Goal: Information Seeking & Learning: Learn about a topic

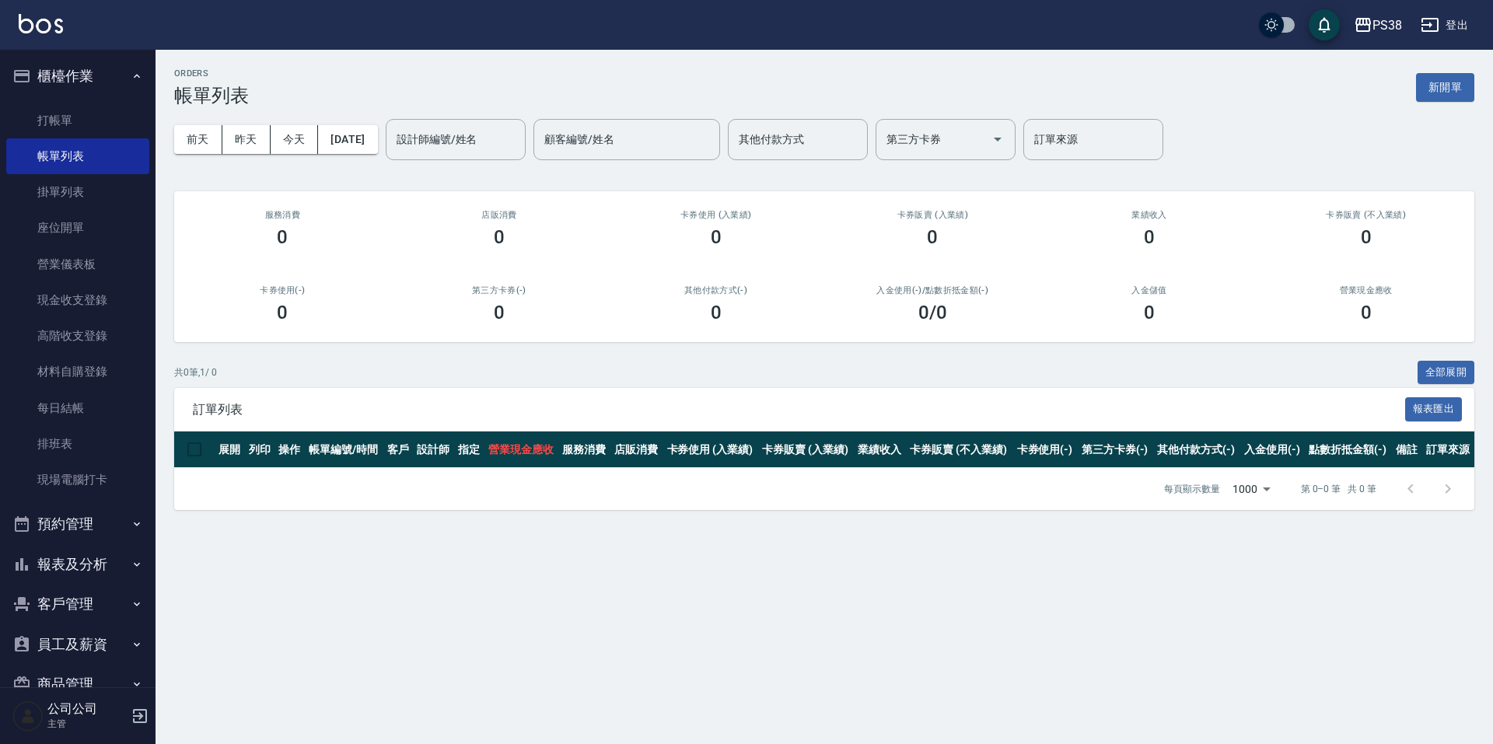
click at [69, 568] on button "報表及分析" at bounding box center [77, 564] width 143 height 40
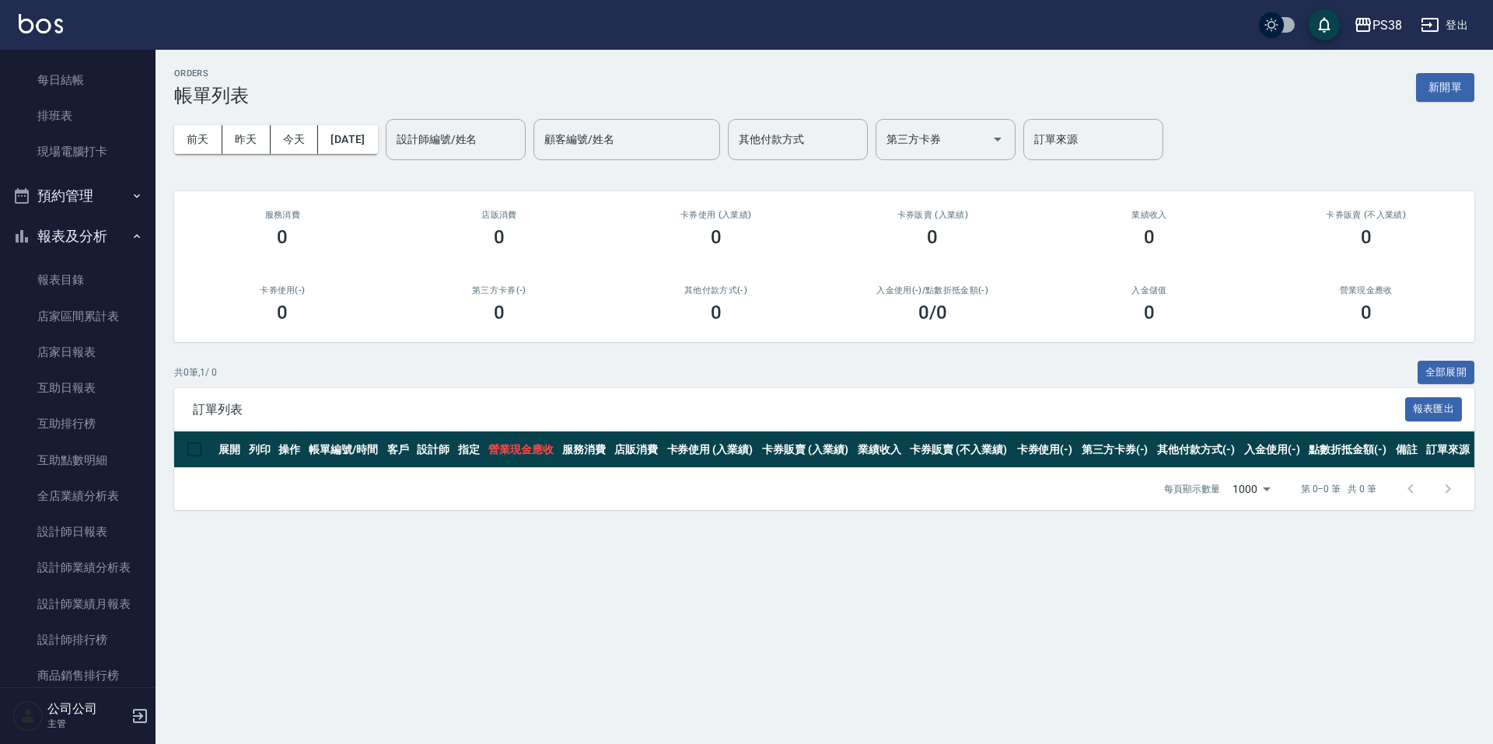
scroll to position [467, 0]
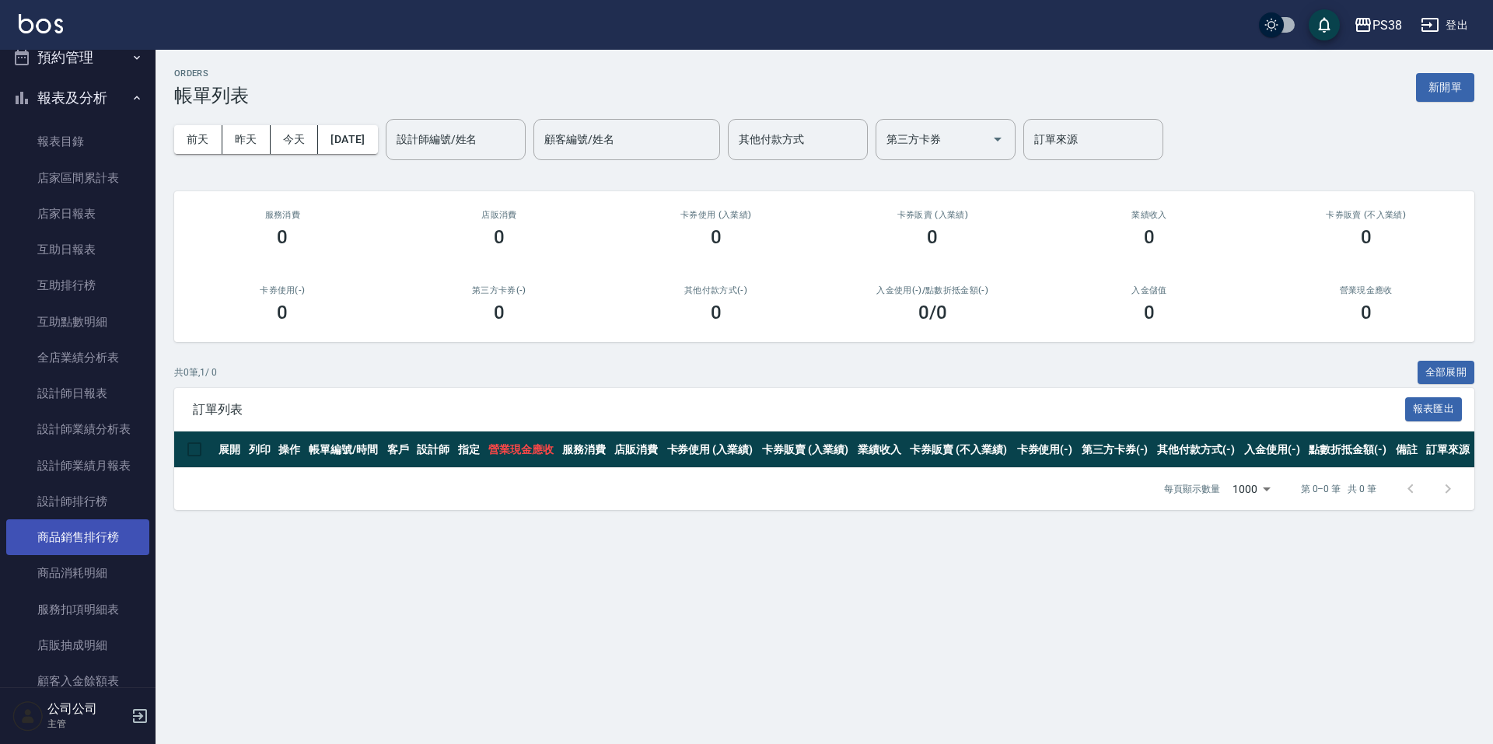
click at [86, 525] on link "商品銷售排行榜" at bounding box center [77, 537] width 143 height 36
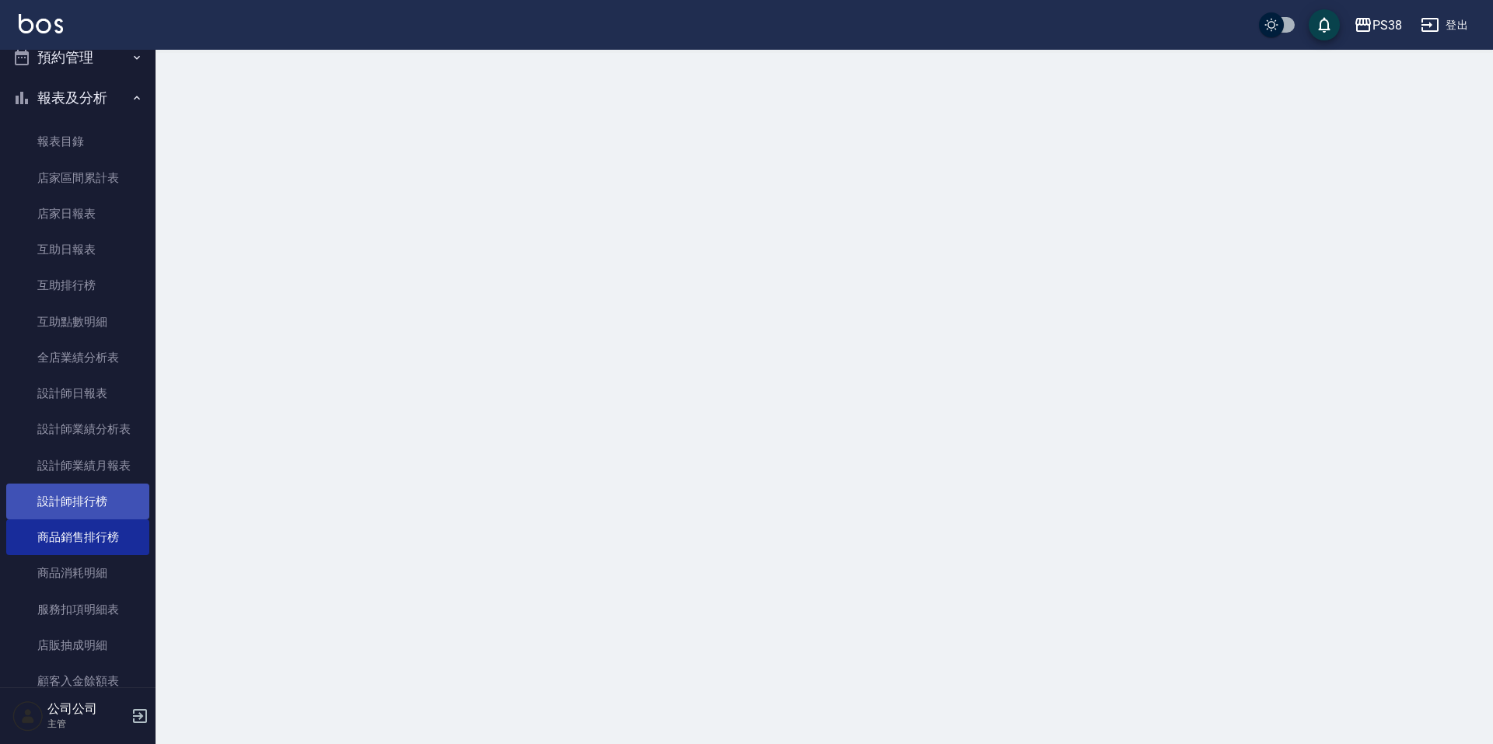
click at [89, 509] on link "設計師排行榜" at bounding box center [77, 502] width 143 height 36
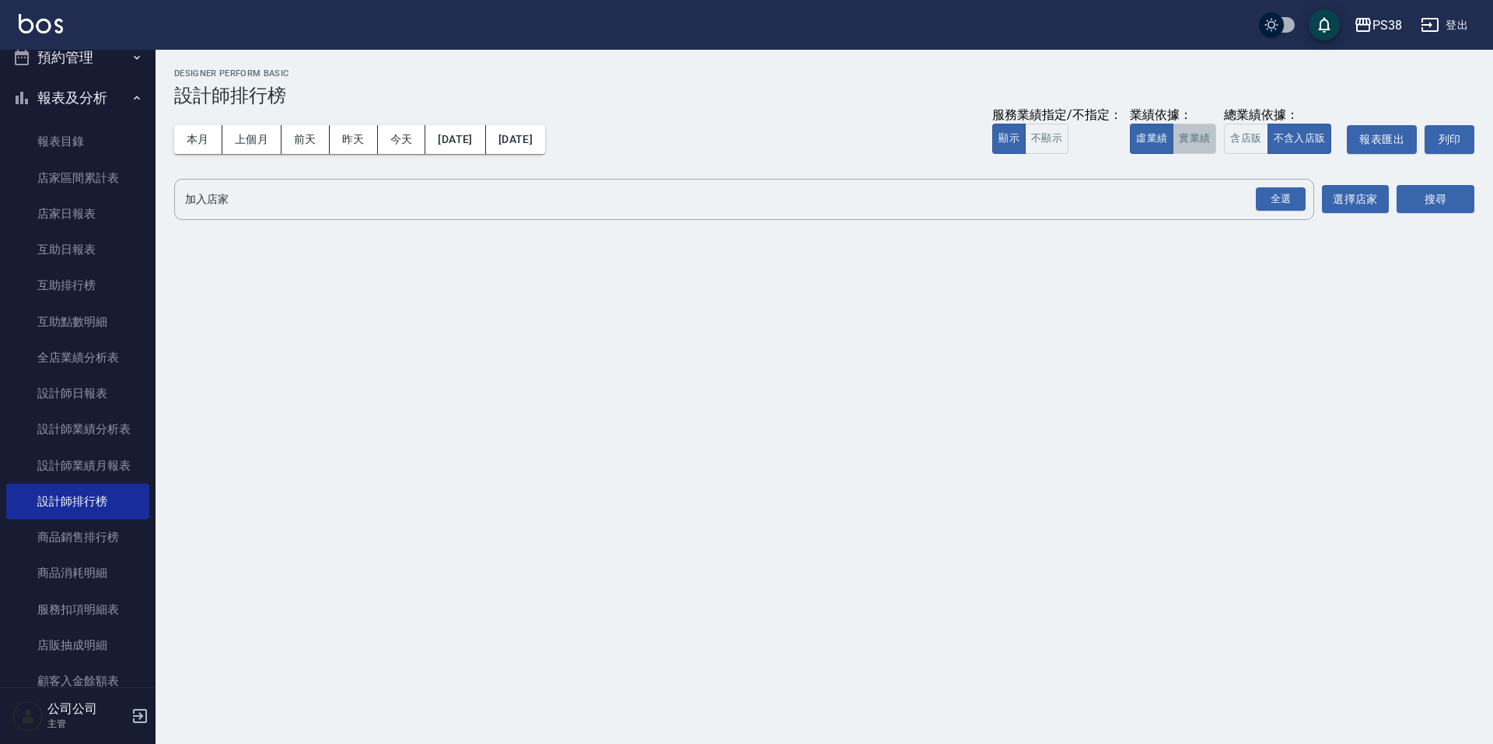
click at [1201, 132] on button "實業績" at bounding box center [1195, 139] width 44 height 30
click at [1281, 206] on div "全選" at bounding box center [1281, 199] width 50 height 24
click at [1462, 194] on button "搜尋" at bounding box center [1436, 200] width 78 height 29
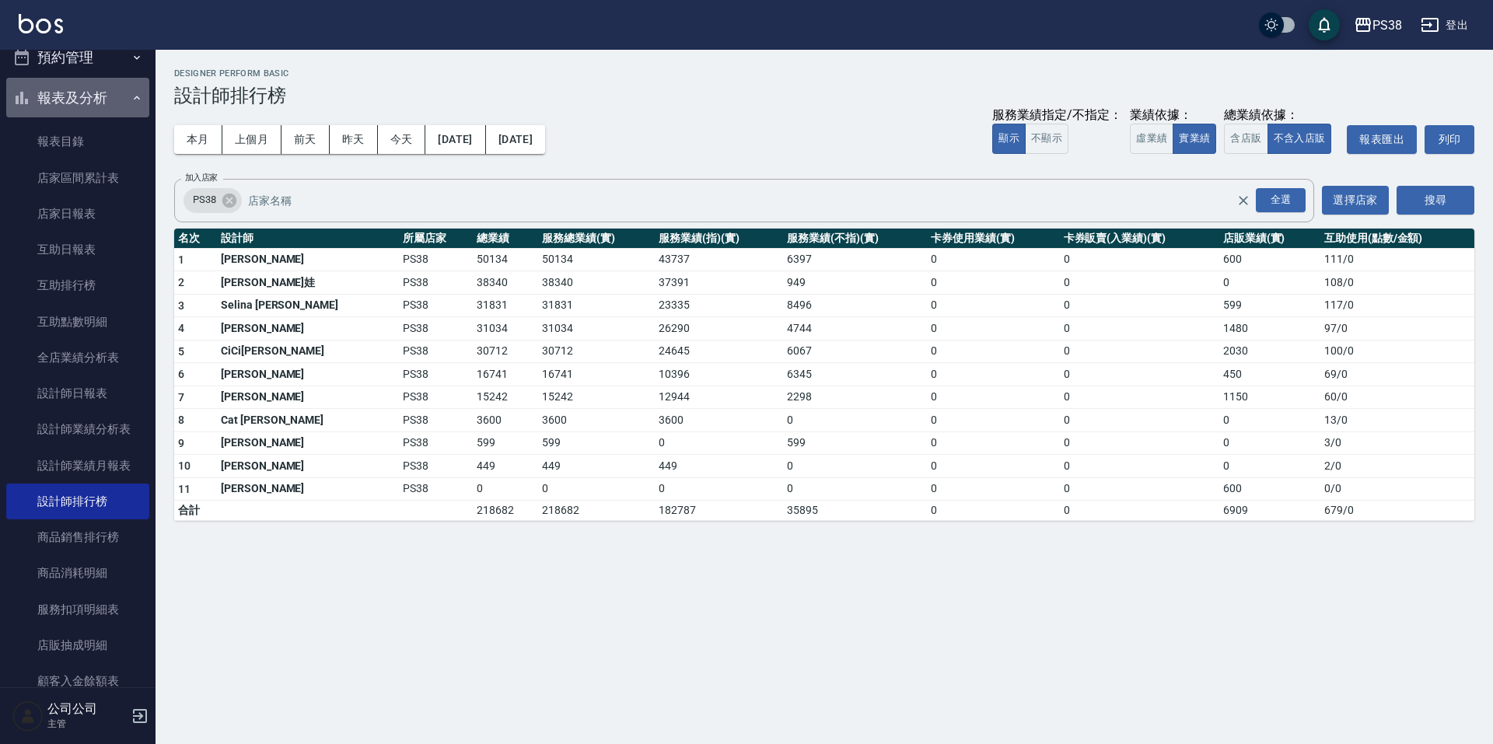
click at [131, 94] on icon "button" at bounding box center [137, 98] width 12 height 12
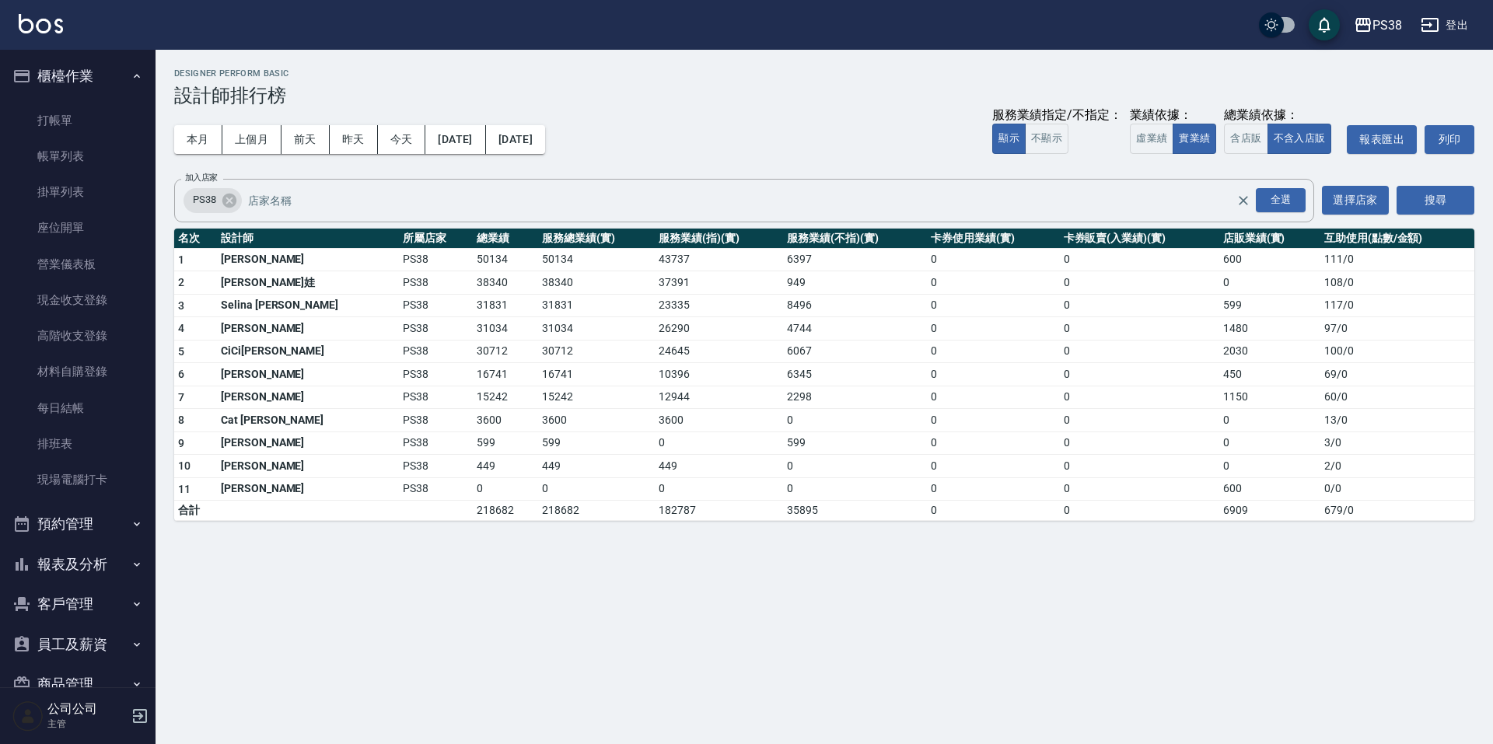
click at [739, 131] on div "本月 上個月 [DATE] [DATE] [DATE] [DATE] [DATE] 服務業績指定/不指定： 顯示 不顯示 業績依據： 虛業績 實業績 總業績依…" at bounding box center [824, 140] width 1300 height 66
drag, startPoint x: 988, startPoint y: 530, endPoint x: 912, endPoint y: 660, distance: 150.6
click at [912, 660] on div "PS38 [DATE] - [DATE] 設計師排行榜 列印時間： [DATE][PHONE_NUMBER]:28 Designer Perform Basi…" at bounding box center [746, 372] width 1493 height 744
click at [76, 400] on link "每日結帳" at bounding box center [77, 408] width 143 height 36
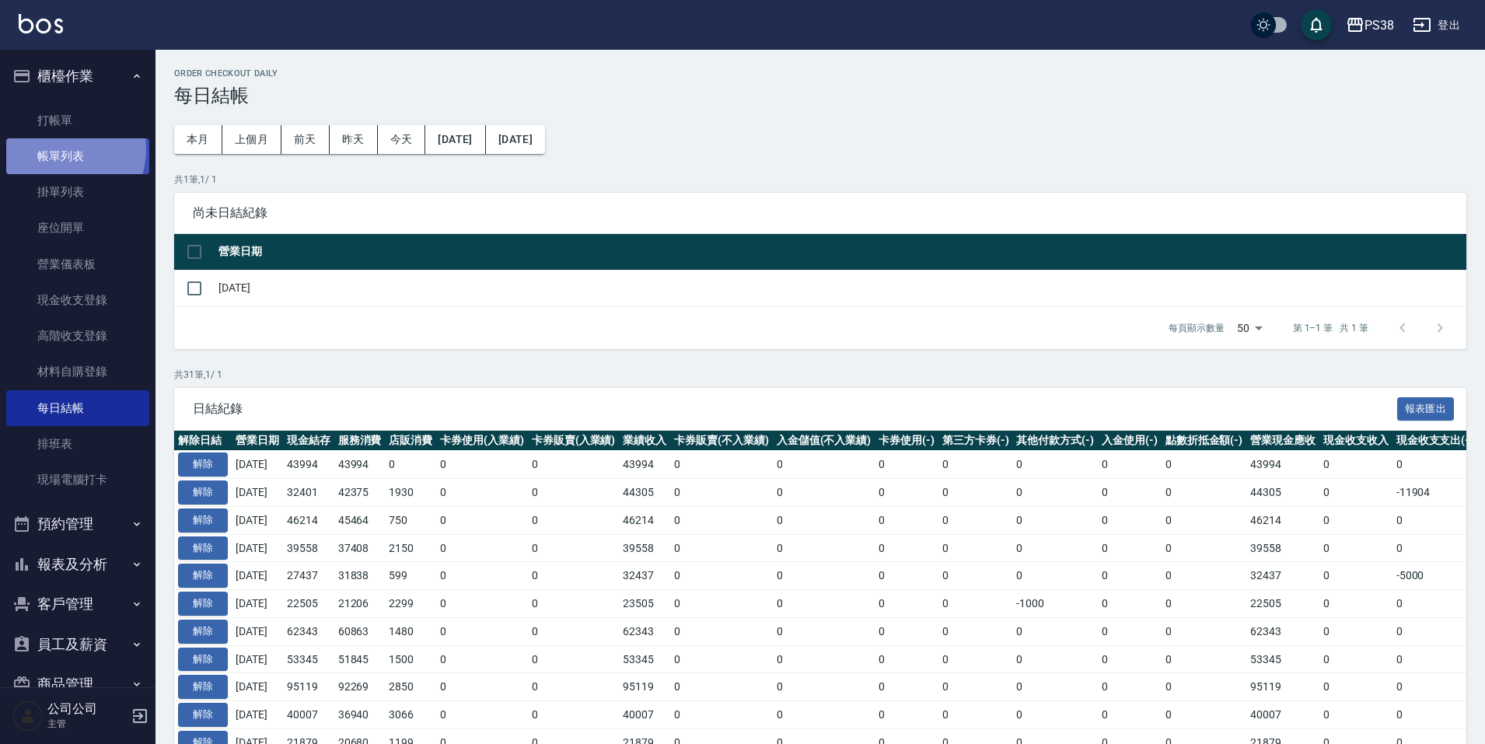
click at [51, 149] on link "帳單列表" at bounding box center [77, 156] width 143 height 36
